Goal: Task Accomplishment & Management: Use online tool/utility

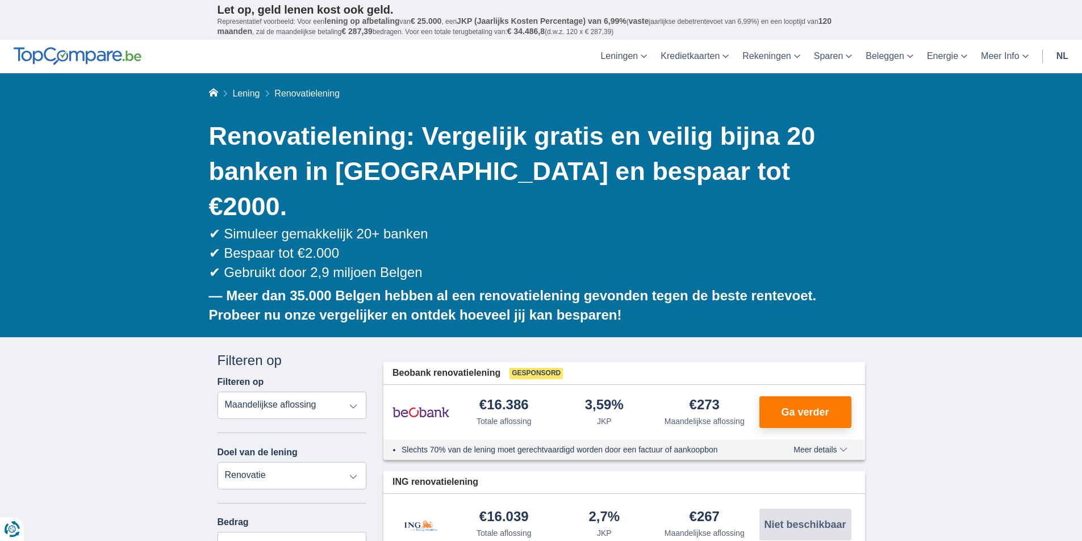
click at [352, 392] on select "Totale aflossing JKP Maandelijkse aflossing" at bounding box center [292, 405] width 149 height 27
select select "trp+"
click at [218, 392] on select "Totale aflossing JKP Maandelijkse aflossing" at bounding box center [292, 405] width 149 height 27
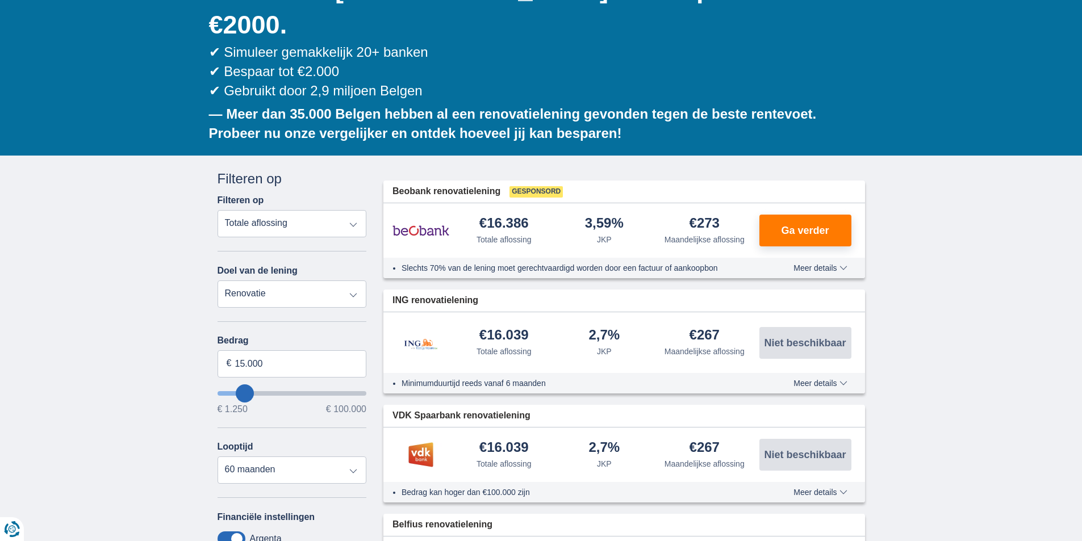
scroll to position [189, 0]
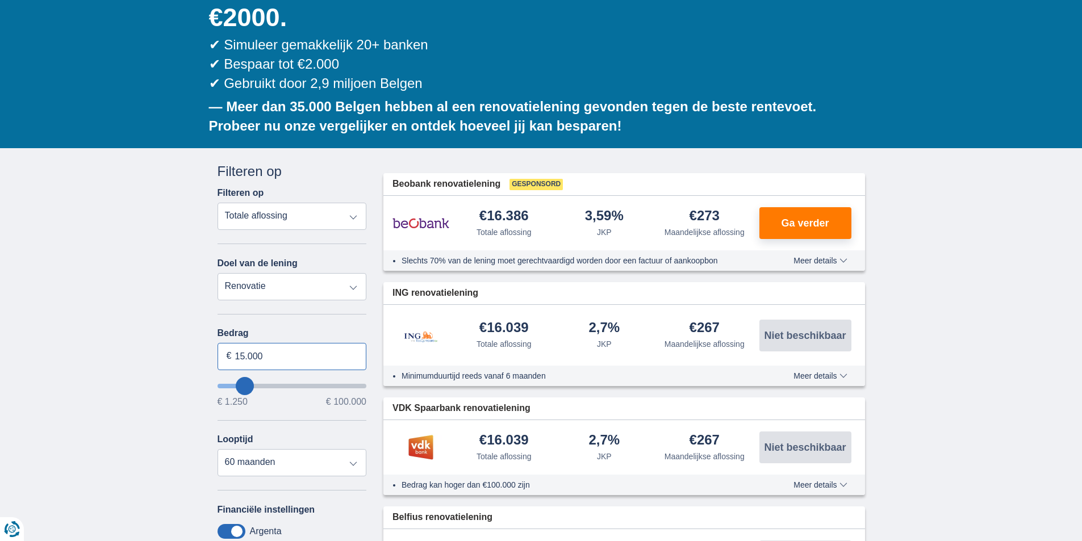
click at [245, 343] on input "15.000" at bounding box center [292, 356] width 149 height 27
type input "16.000"
type input "16250"
click at [347, 449] on select "12 maanden 18 maanden 24 maanden 30 maanden 36 maanden 42 maanden 48 maanden 60…" at bounding box center [292, 462] width 149 height 27
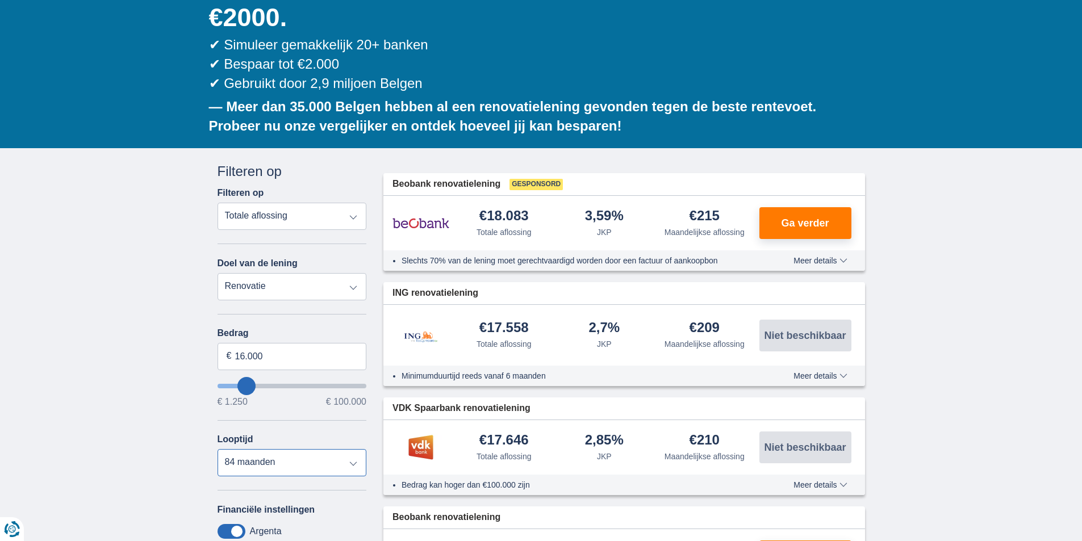
select select "60"
click at [218, 449] on select "12 maanden 18 maanden 24 maanden 30 maanden 36 maanden 42 maanden 48 maanden 60…" at bounding box center [292, 462] width 149 height 27
click at [342, 449] on select "12 maanden 18 maanden 24 maanden 30 maanden 36 maanden 42 maanden 48 maanden 60…" at bounding box center [292, 462] width 149 height 27
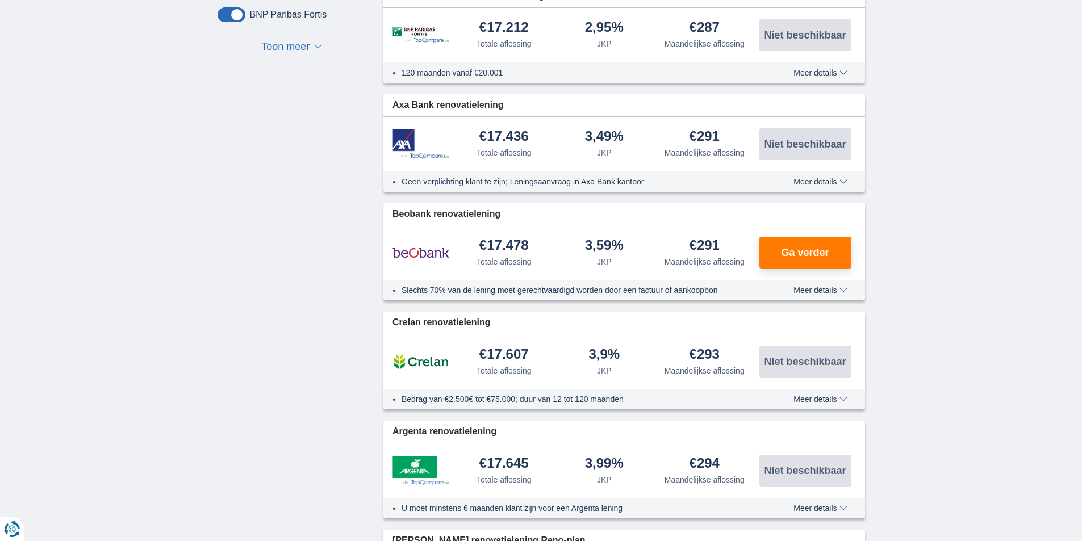
scroll to position [833, 0]
